Goal: Task Accomplishment & Management: Use online tool/utility

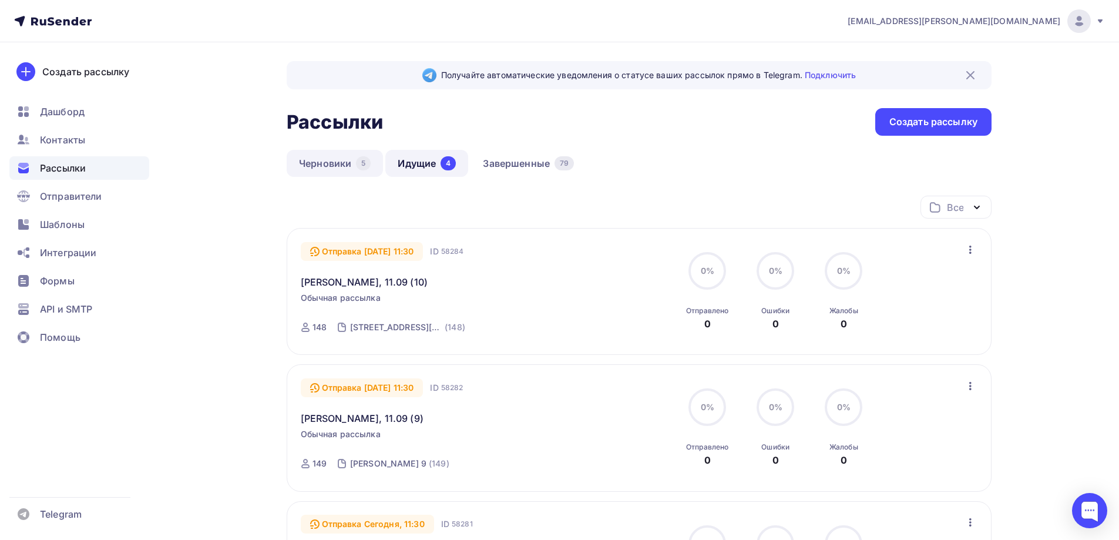
click at [338, 156] on link "Черновики 5" at bounding box center [335, 163] width 96 height 27
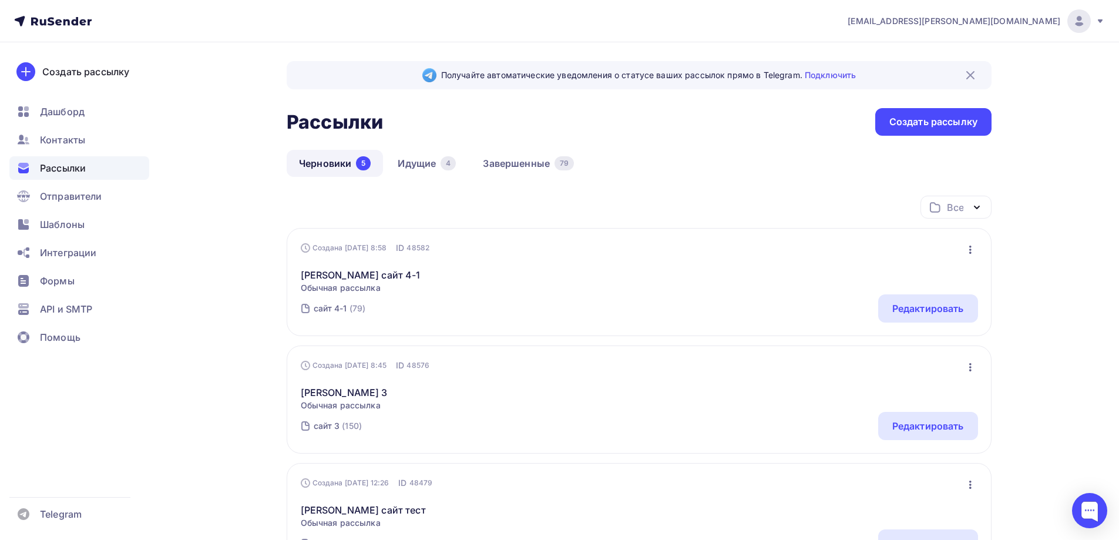
click at [656, 147] on div "Получайте автоматические уведомления о статусе ваших рассылок прямо в Telegram.…" at bounding box center [639, 481] width 705 height 840
click at [669, 171] on div "Черновики 5 Идущие 4 Завершенные 79" at bounding box center [639, 173] width 705 height 46
click at [683, 157] on div "Черновики 5 Идущие 4 Завершенные 79" at bounding box center [639, 173] width 705 height 46
click at [676, 153] on div "Черновики 5 Идущие 4 Завершенные 79" at bounding box center [639, 173] width 705 height 46
click at [81, 110] on span "Дашборд" at bounding box center [62, 112] width 45 height 14
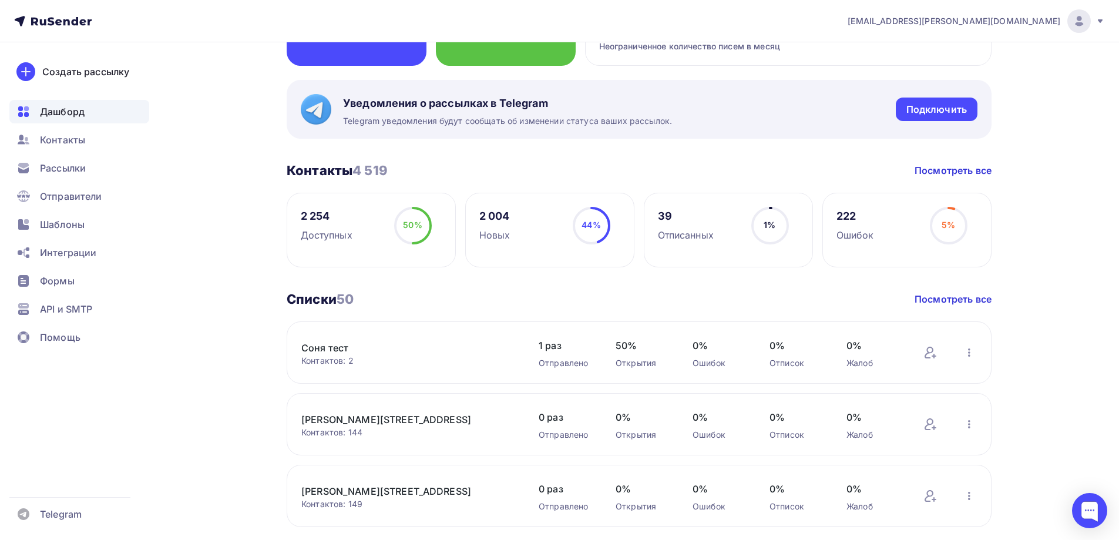
scroll to position [118, 0]
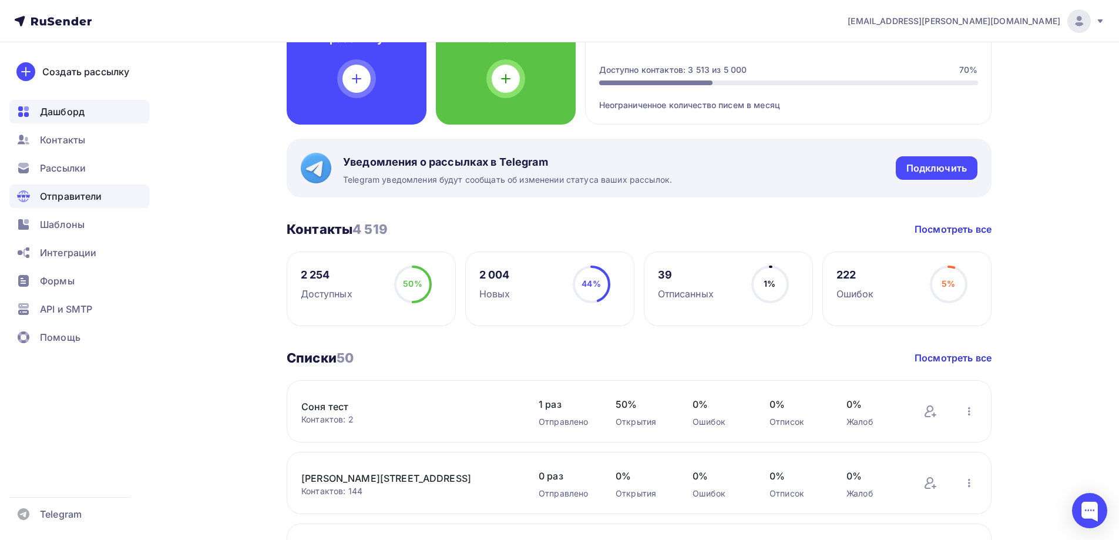
click at [75, 189] on div "Отправители" at bounding box center [79, 197] width 140 height 24
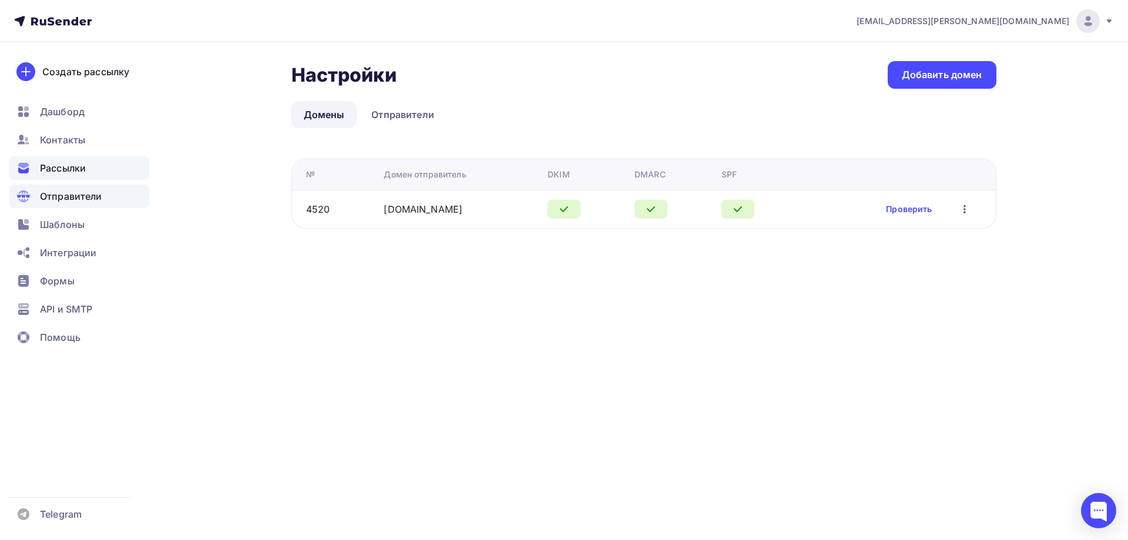
click at [75, 175] on div "Рассылки" at bounding box center [79, 168] width 140 height 24
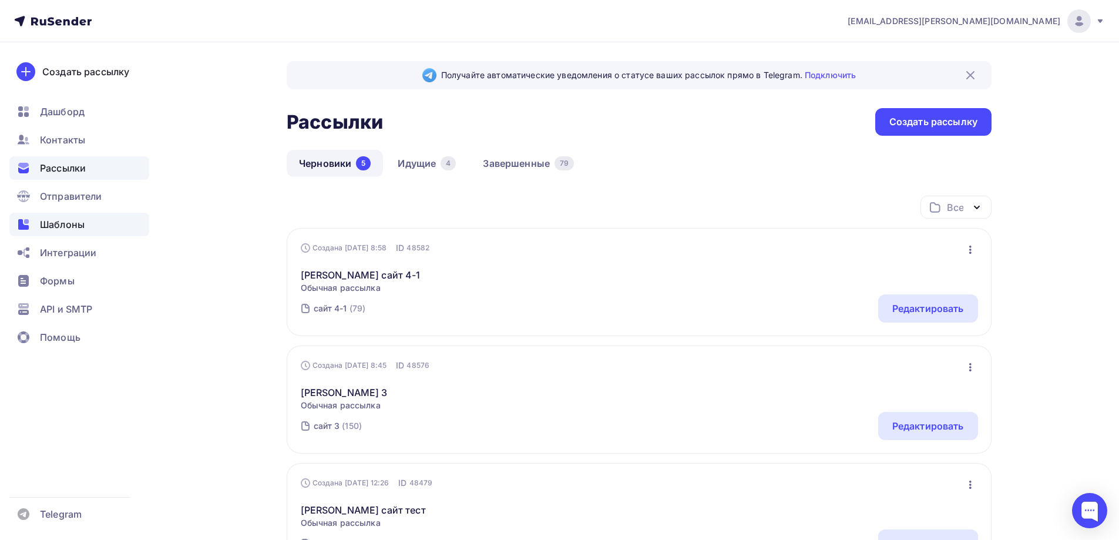
click at [72, 214] on div "Шаблоны" at bounding box center [79, 225] width 140 height 24
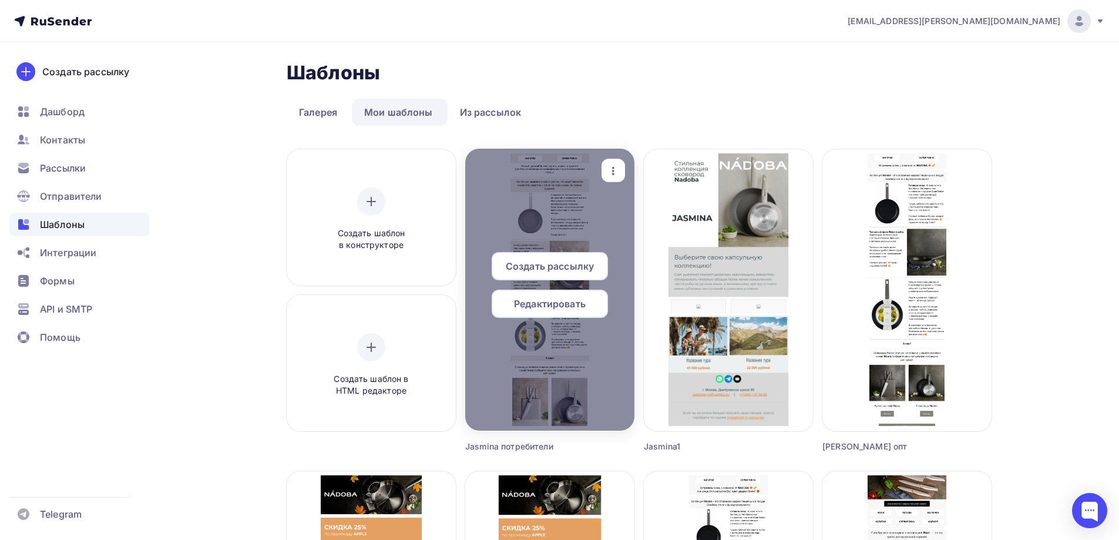
click at [554, 303] on span "Редактировать" at bounding box center [550, 304] width 72 height 14
